Goal: Check status: Check status

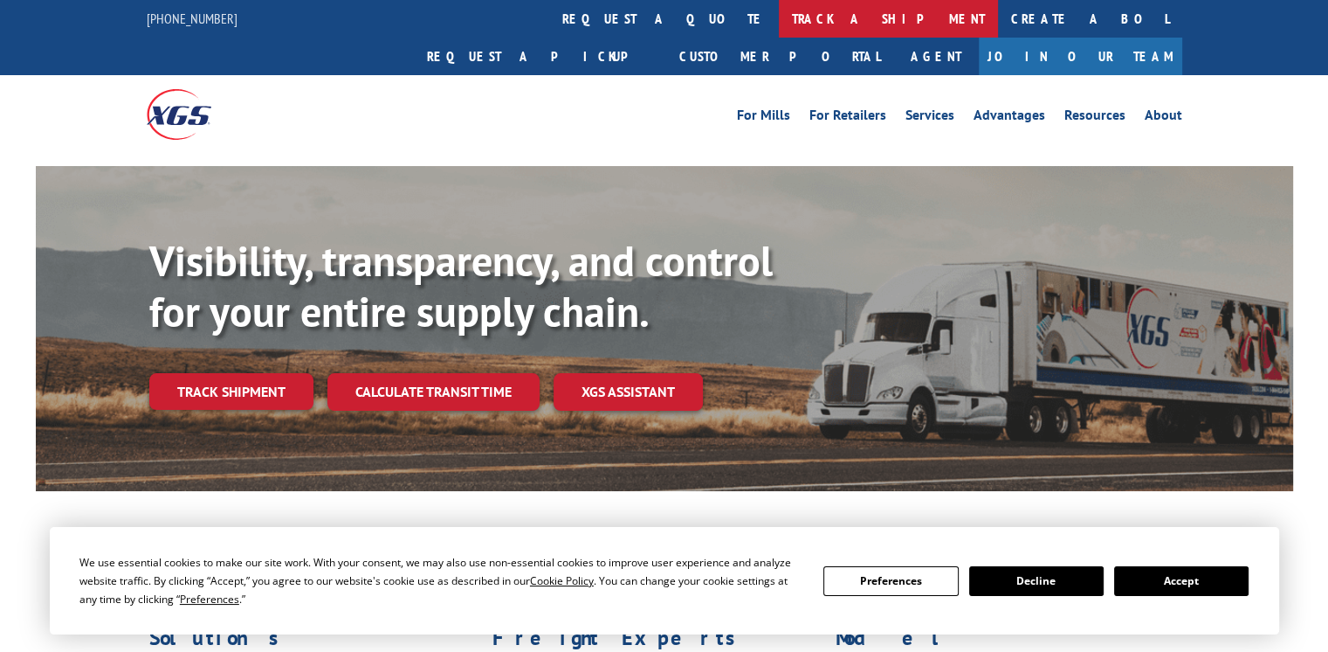
click at [779, 21] on link "track a shipment" at bounding box center [888, 19] width 219 height 38
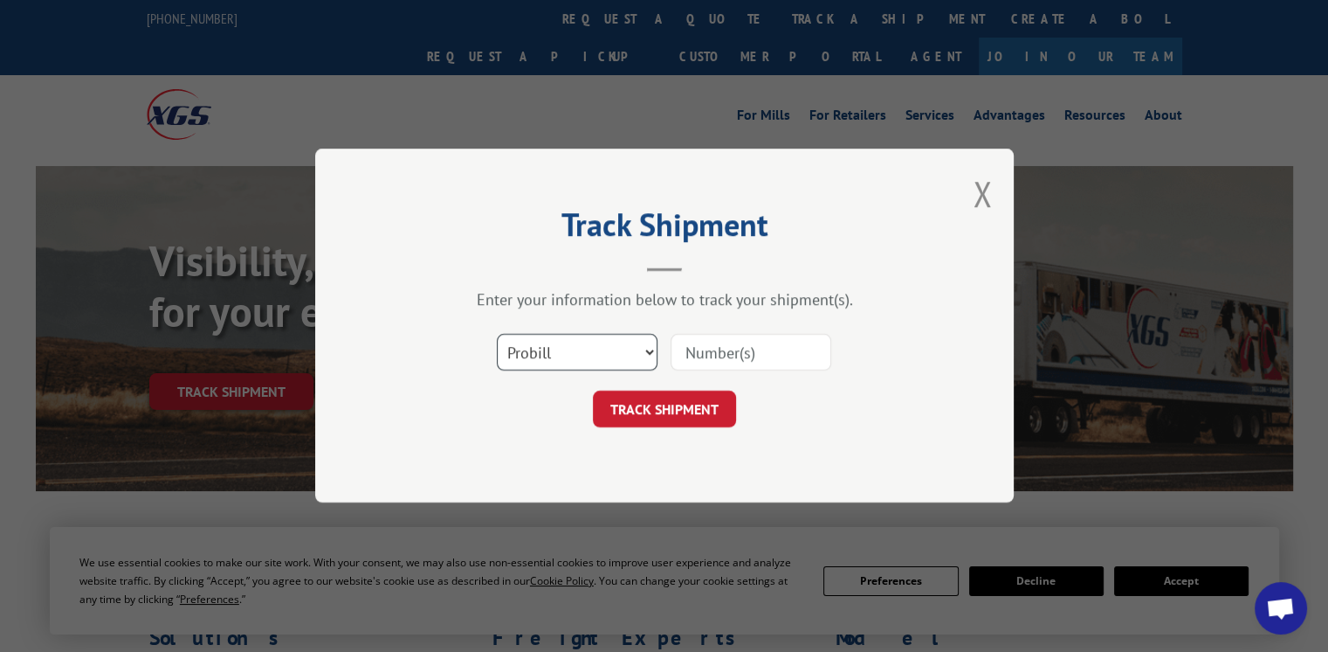
drag, startPoint x: 571, startPoint y: 353, endPoint x: 597, endPoint y: 354, distance: 26.2
click at [571, 353] on select "Select category... Probill BOL PO" at bounding box center [577, 352] width 161 height 37
select select "bol"
click at [497, 334] on select "Select category... Probill BOL PO" at bounding box center [577, 352] width 161 height 37
click at [728, 330] on div "Select category... Probill BOL PO" at bounding box center [665, 353] width 524 height 58
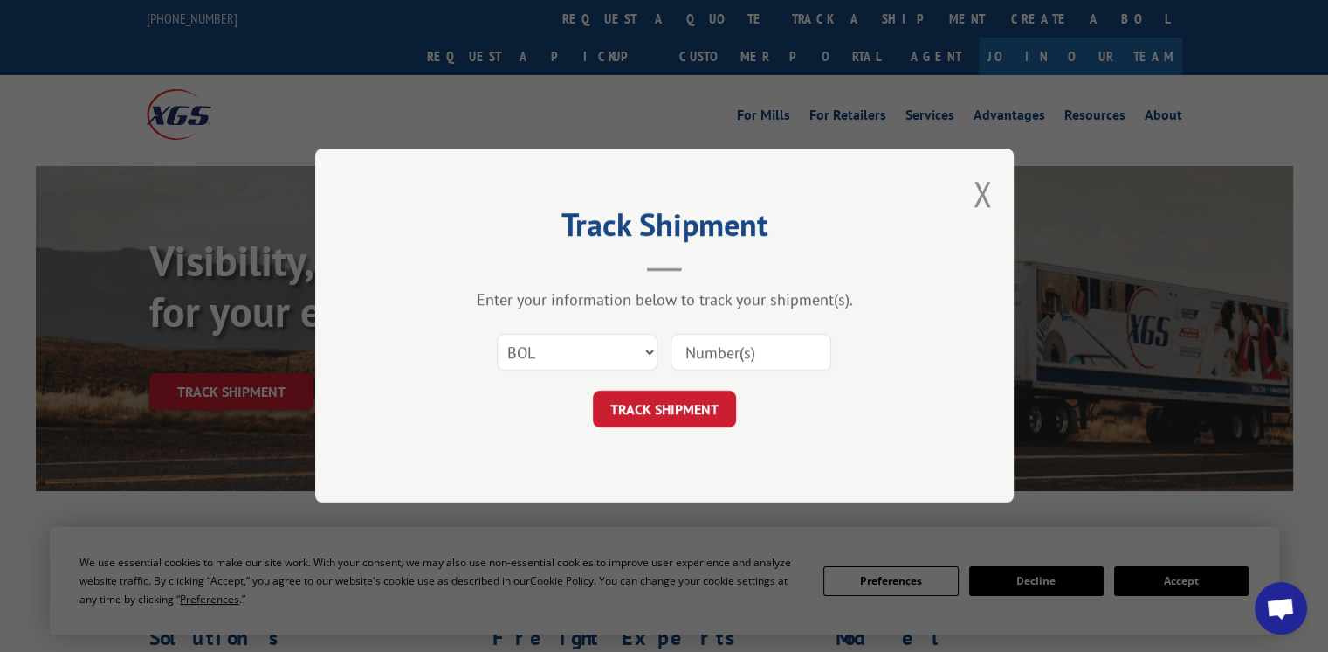
click at [716, 356] on input at bounding box center [751, 352] width 161 height 37
type input "15172626"
click at [673, 412] on button "TRACK SHIPMENT" at bounding box center [664, 409] width 143 height 37
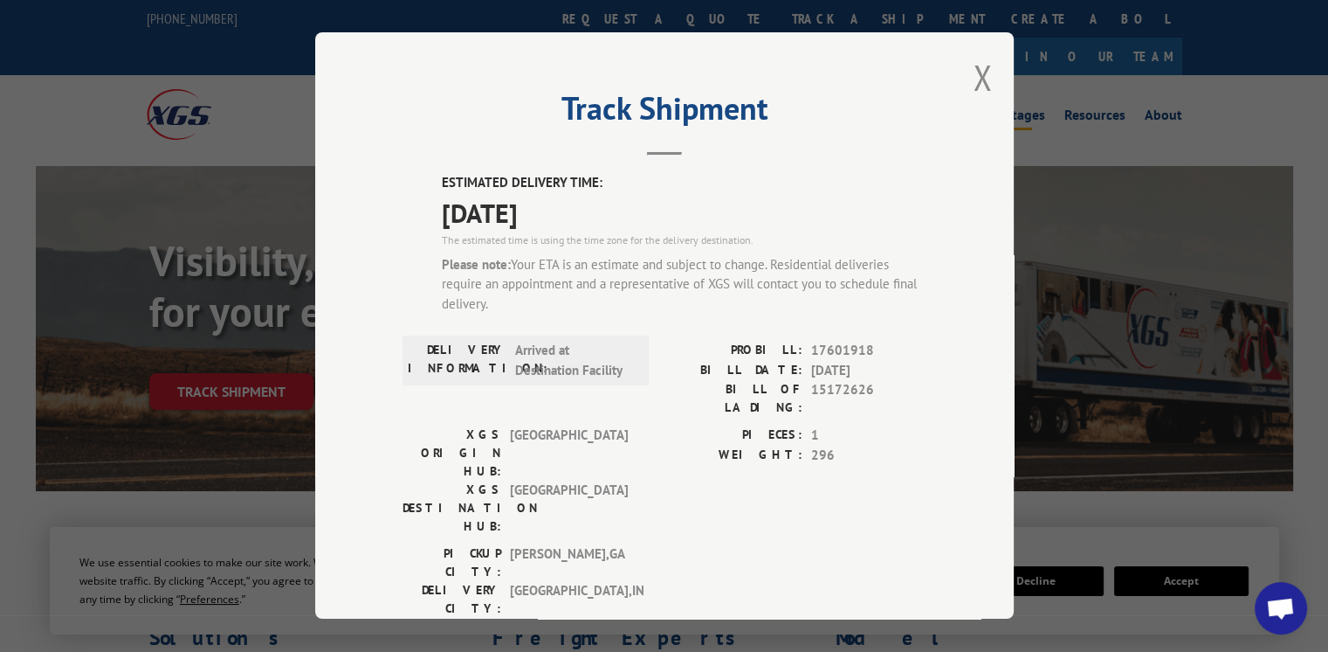
click at [973, 74] on button "Close modal" at bounding box center [982, 77] width 19 height 46
